Goal: Register for event/course

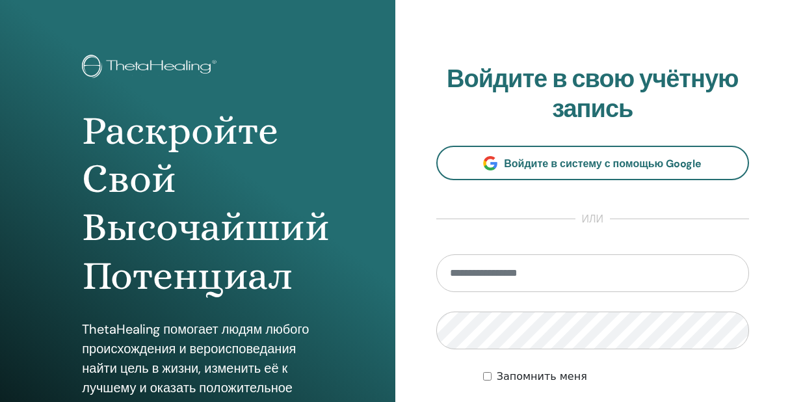
scroll to position [65, 0]
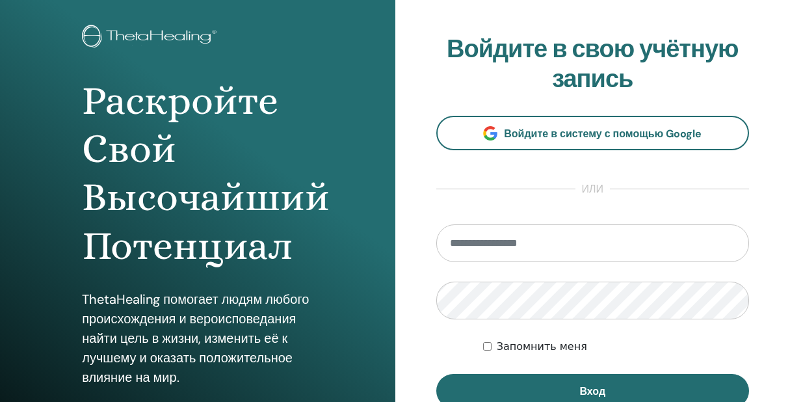
click at [457, 243] on input "email" at bounding box center [592, 243] width 313 height 38
type input "**********"
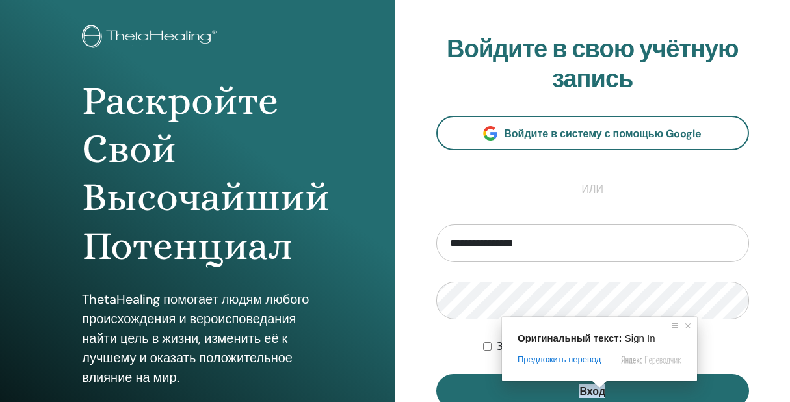
click at [604, 388] on span at bounding box center [599, 384] width 17 height 8
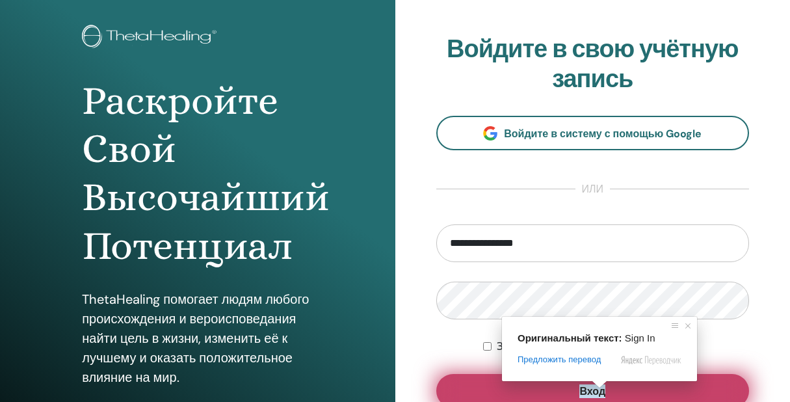
click at [602, 392] on ya-tr-span "Вход" at bounding box center [592, 391] width 26 height 14
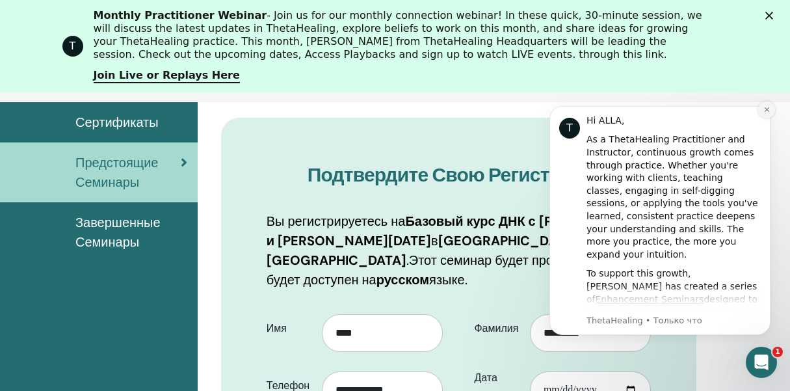
click at [765, 111] on icon "Dismiss notification" at bounding box center [766, 109] width 5 height 5
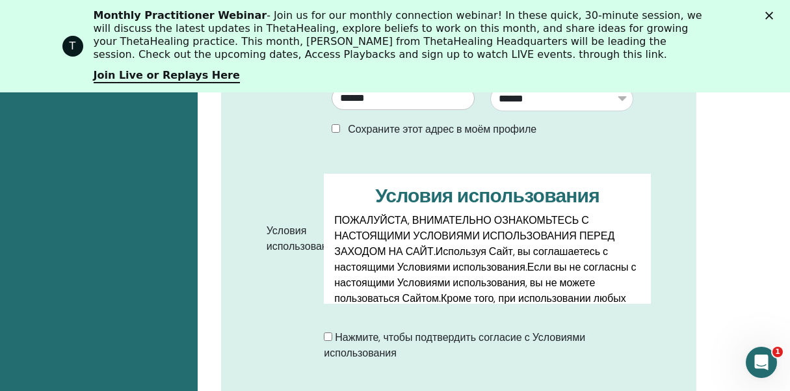
scroll to position [747, 0]
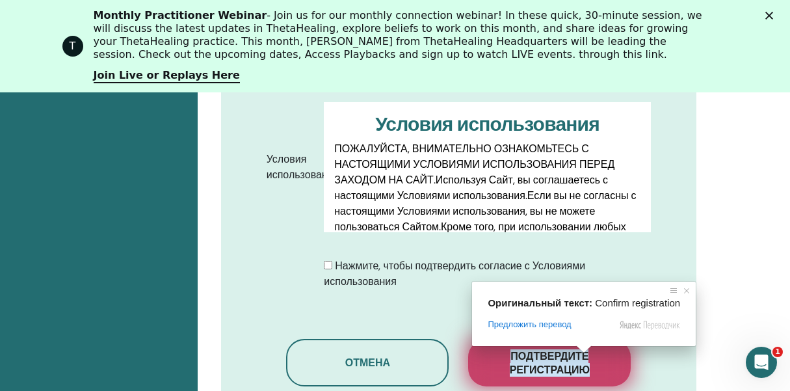
click at [588, 362] on span "Подтвердите регистрацию" at bounding box center [550, 362] width 130 height 27
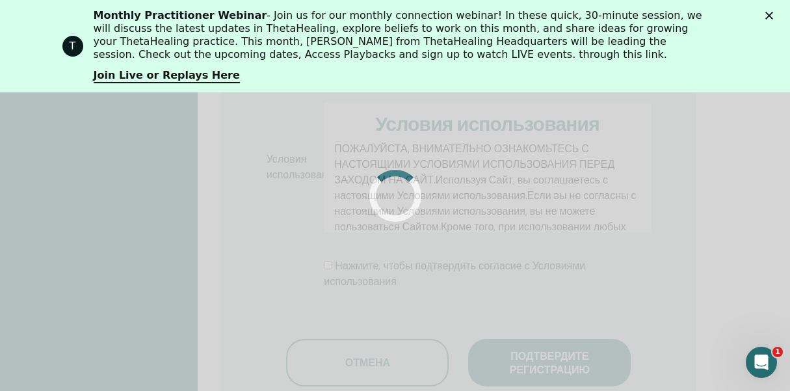
click at [607, 362] on div at bounding box center [395, 195] width 790 height 391
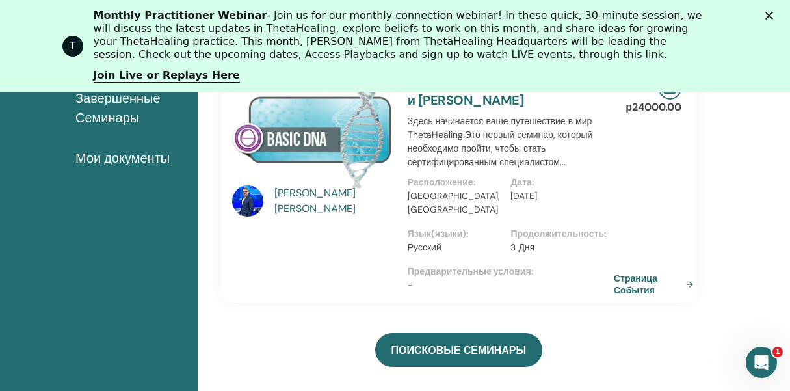
scroll to position [295, 0]
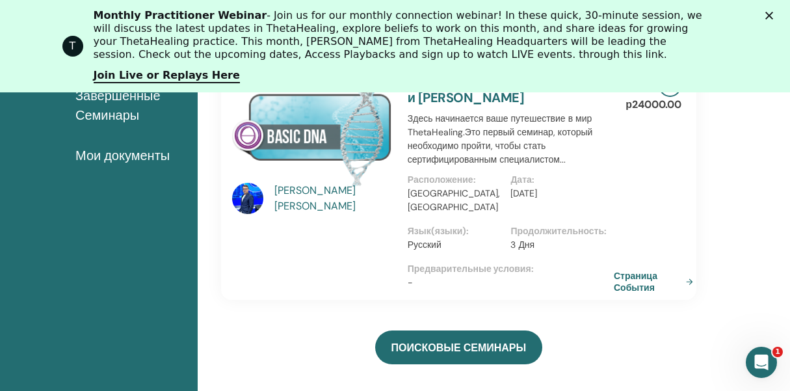
click at [773, 14] on icon "Закрыть" at bounding box center [769, 16] width 8 height 8
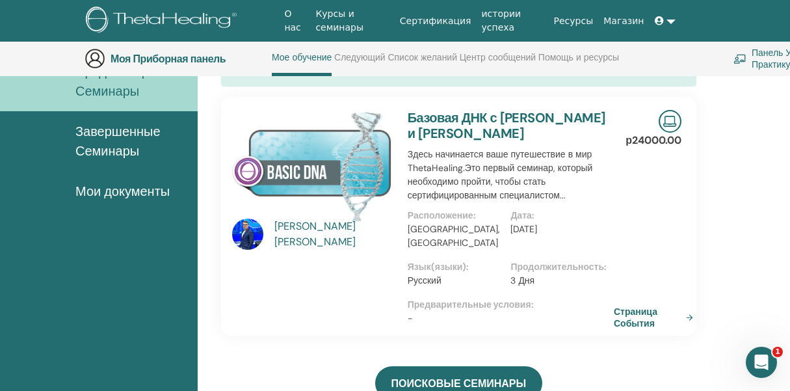
scroll to position [165, 0]
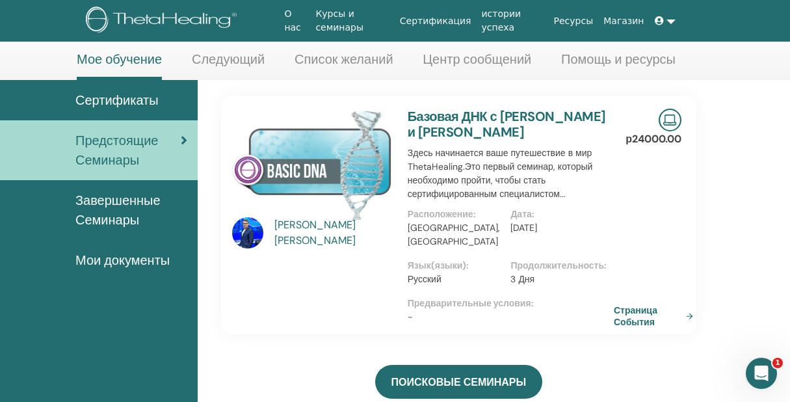
scroll to position [65, 0]
